Goal: Entertainment & Leisure: Browse casually

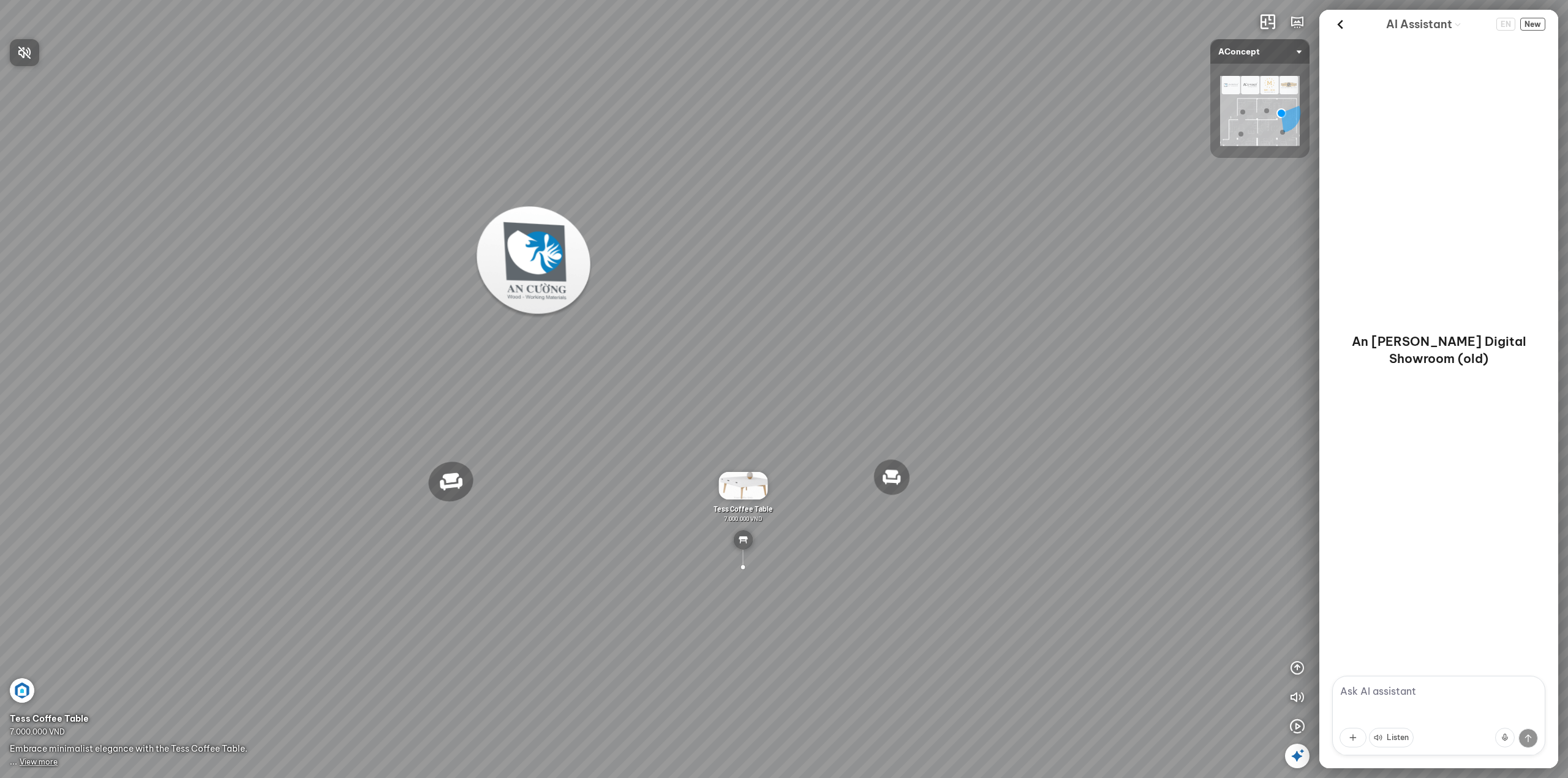
click at [1299, 670] on div at bounding box center [784, 389] width 1568 height 778
click at [1296, 668] on icon "button" at bounding box center [1297, 668] width 14 height 14
click at [1297, 672] on icon "button" at bounding box center [1297, 668] width 14 height 14
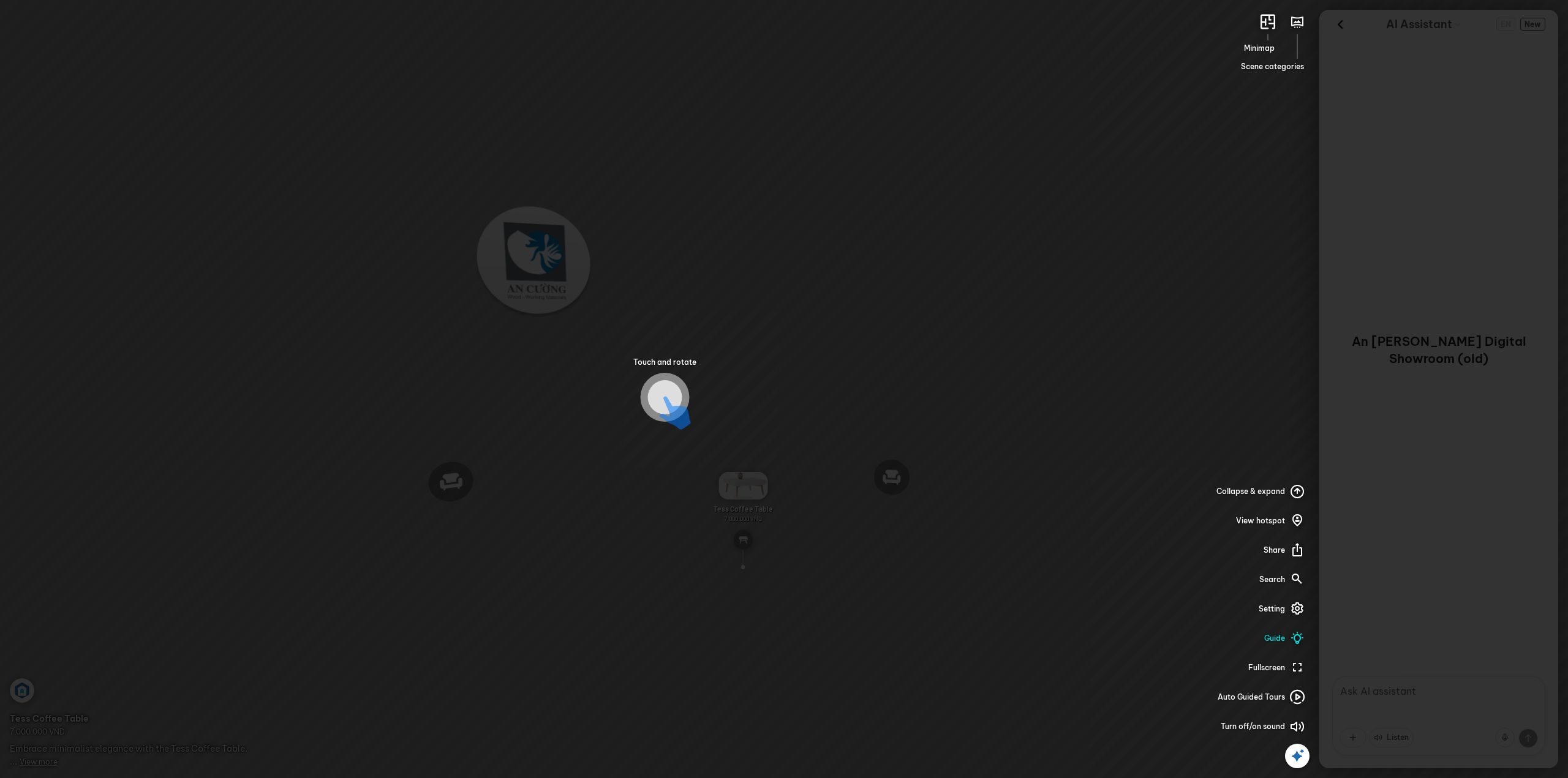
drag, startPoint x: 1333, startPoint y: 374, endPoint x: 1332, endPoint y: 367, distance: 7.1
click at [1332, 372] on div "Touch and rotate Minimap Scene categories Collapse & expand View hotspot Share …" at bounding box center [784, 389] width 1568 height 778
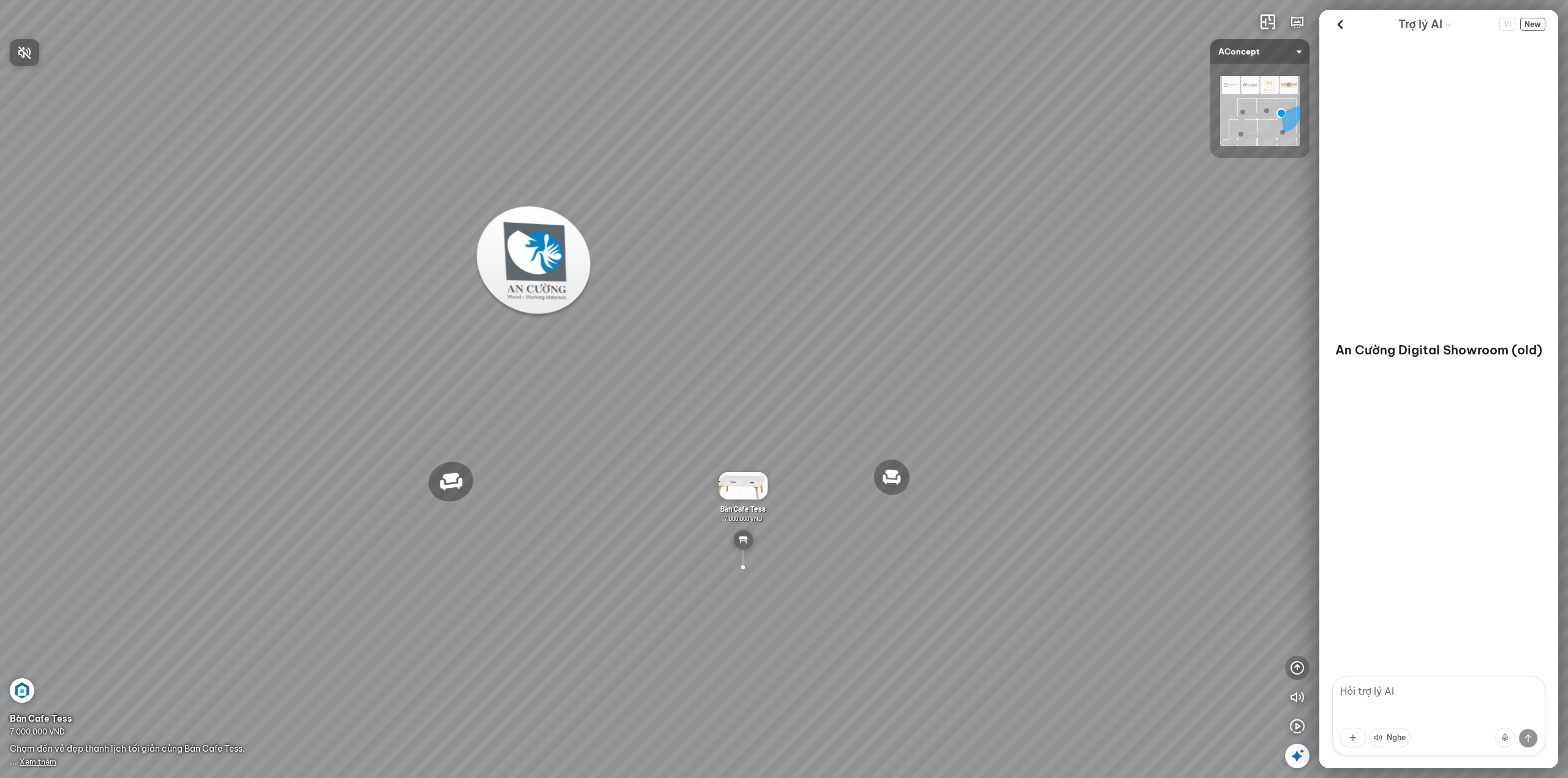
click at [1290, 672] on div at bounding box center [784, 389] width 1568 height 778
click at [1294, 669] on icon "button" at bounding box center [1297, 668] width 14 height 14
click at [1291, 643] on icon "button" at bounding box center [1297, 638] width 14 height 14
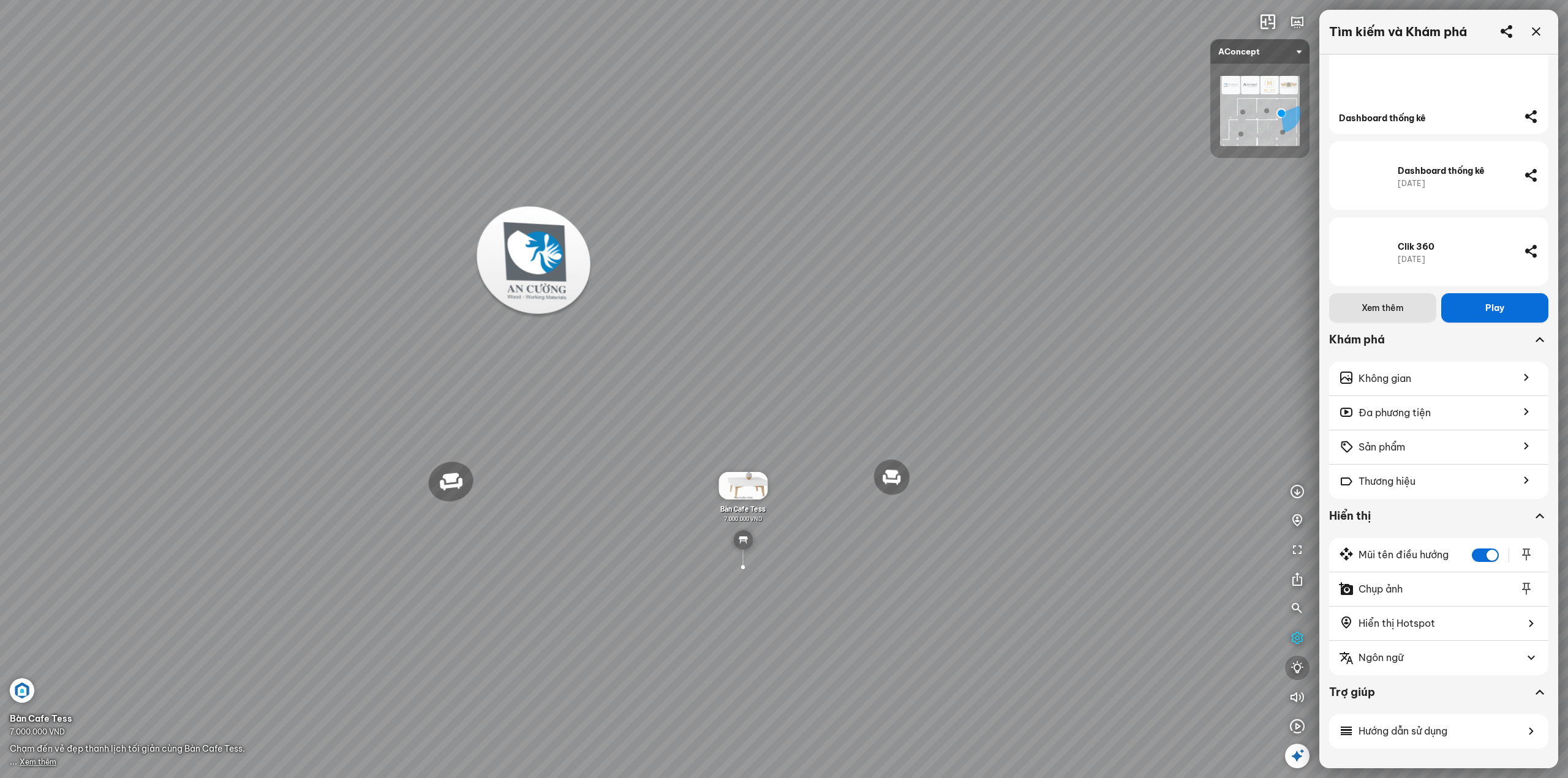
click at [1299, 668] on icon "button" at bounding box center [1297, 668] width 14 height 14
